Goal: Find specific page/section: Find specific page/section

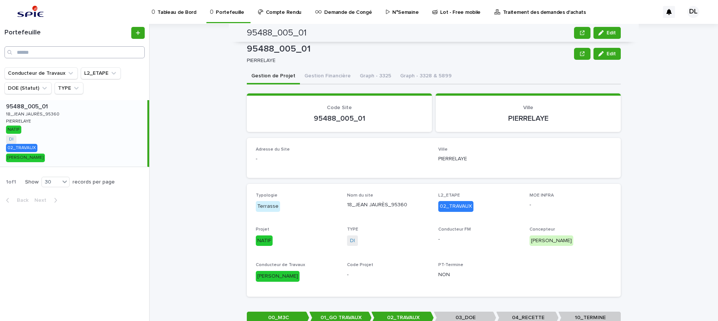
scroll to position [677, 0]
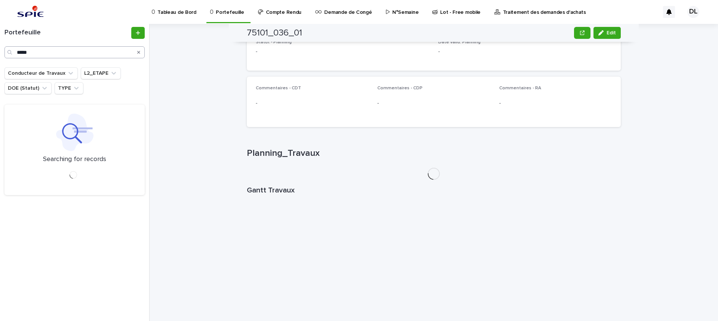
scroll to position [416, 0]
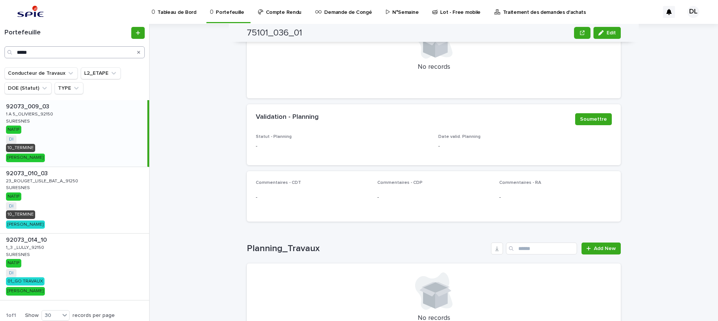
scroll to position [586, 0]
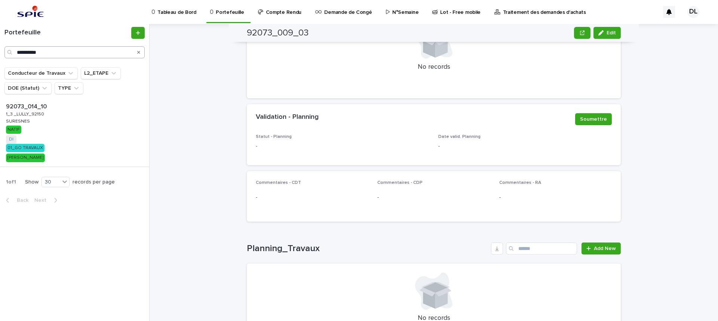
scroll to position [586, 0]
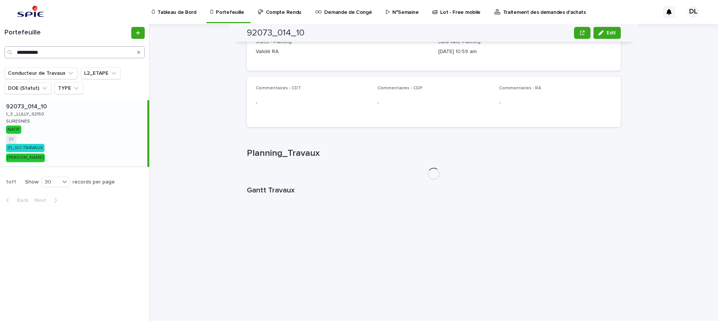
scroll to position [412, 0]
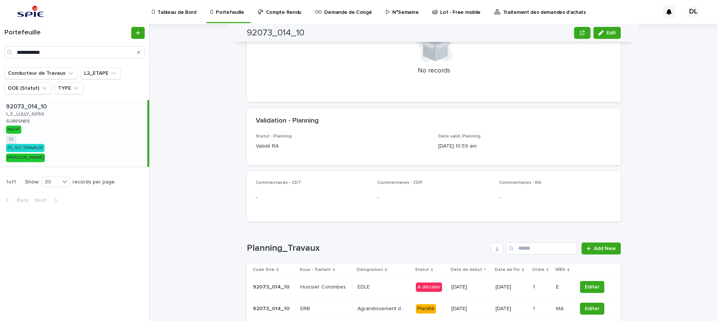
scroll to position [677, 0]
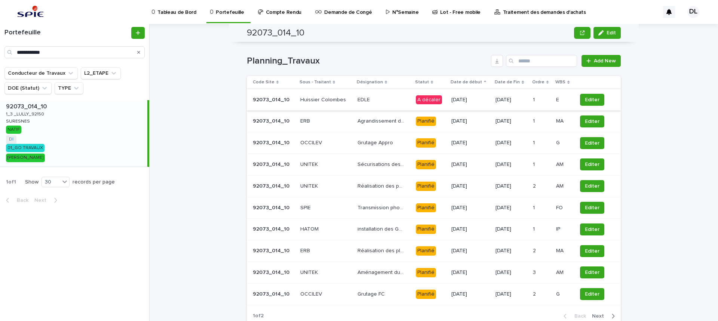
type input "**********"
click at [433, 98] on div "A décaler" at bounding box center [429, 99] width 26 height 9
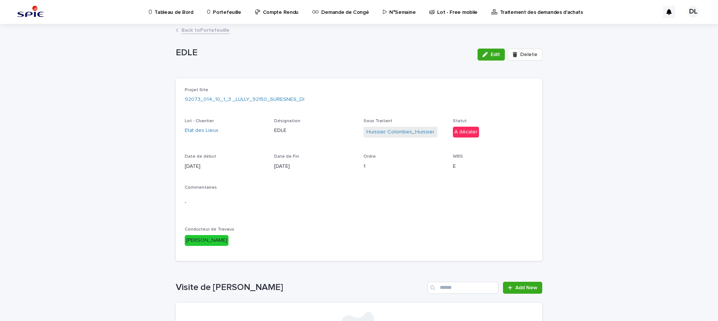
click at [395, 14] on p "N°Semaine" at bounding box center [402, 8] width 26 height 16
